Goal: Information Seeking & Learning: Learn about a topic

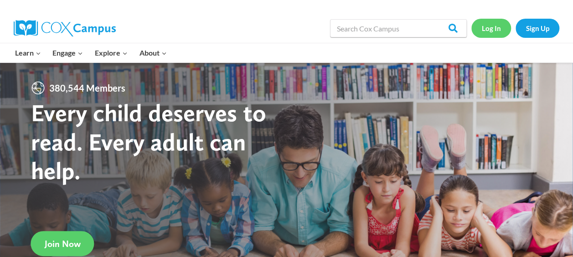
click at [492, 33] on link "Log In" at bounding box center [491, 28] width 40 height 19
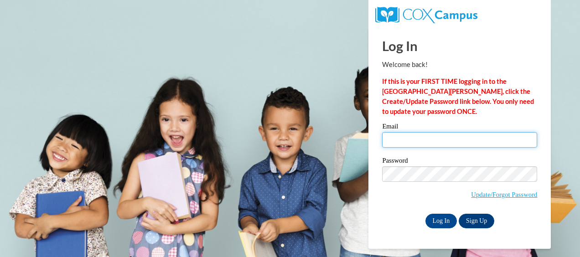
click at [442, 140] on input "Email" at bounding box center [459, 139] width 155 height 15
type input "afisher@atlantaspeechschool.org"
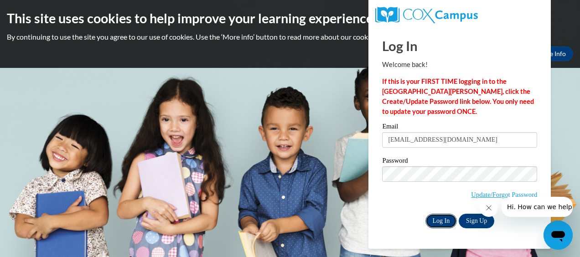
click at [438, 221] on input "Log In" at bounding box center [441, 221] width 32 height 15
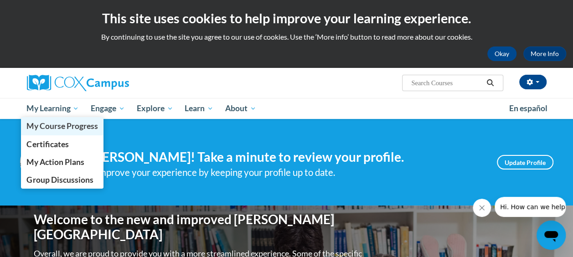
click at [61, 118] on link "My Course Progress" at bounding box center [62, 126] width 83 height 18
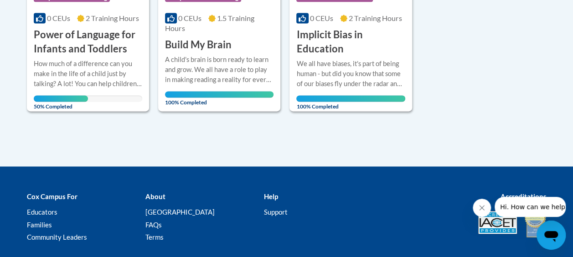
scroll to position [637, 0]
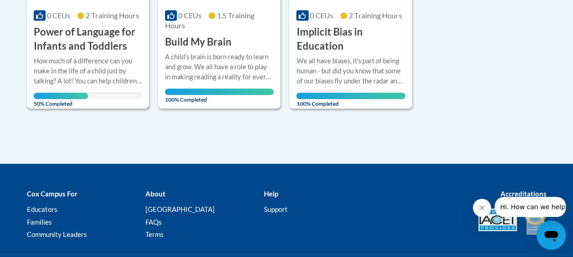
click at [98, 56] on div "How much of a difference can you make in the life of a child just by talking? A…" at bounding box center [88, 71] width 108 height 30
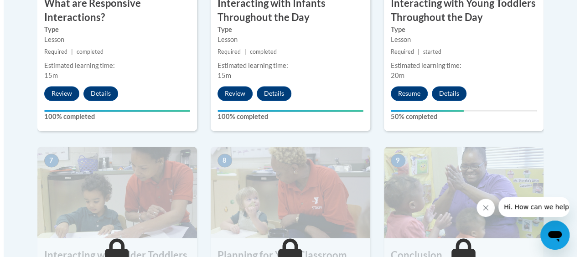
scroll to position [679, 0]
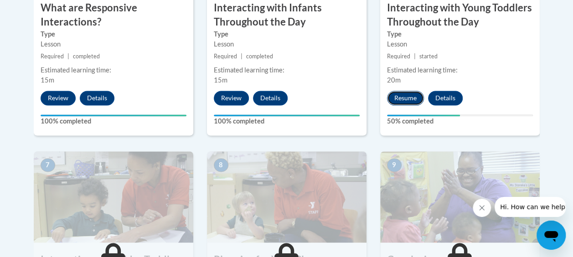
click at [404, 100] on button "Resume" at bounding box center [405, 98] width 37 height 15
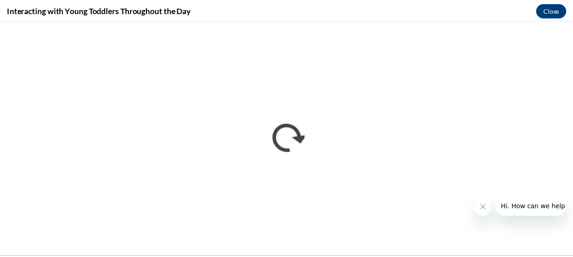
scroll to position [0, 0]
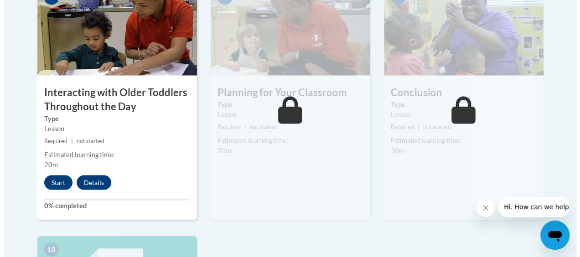
scroll to position [850, 0]
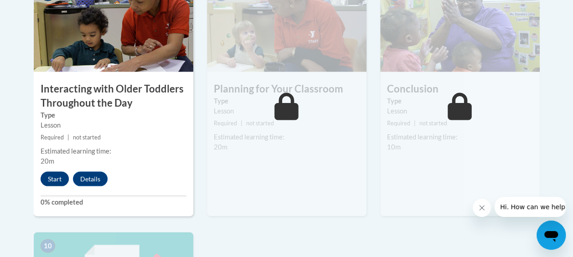
click at [54, 181] on button "Start" at bounding box center [55, 178] width 28 height 15
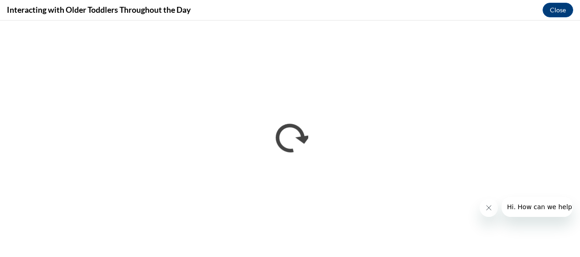
scroll to position [0, 0]
click at [486, 212] on button "Close message from company" at bounding box center [488, 208] width 18 height 18
